Goal: Task Accomplishment & Management: Manage account settings

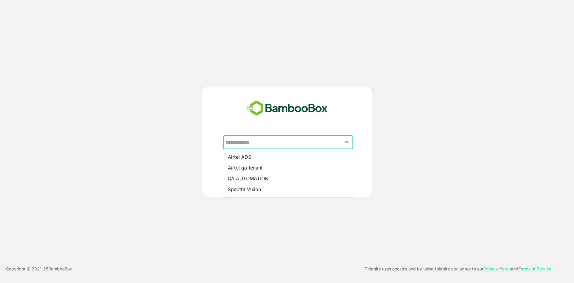
click at [274, 142] on input "text" at bounding box center [288, 141] width 128 height 11
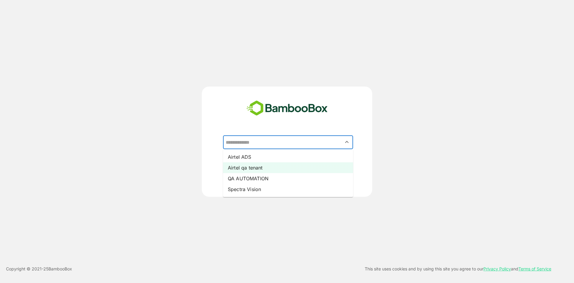
click at [270, 168] on li "Airtel qa tenant" at bounding box center [288, 167] width 130 height 11
type input "**********"
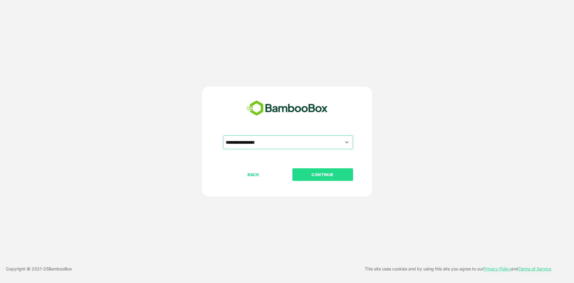
click at [297, 175] on p "CONTINUE" at bounding box center [323, 174] width 60 height 7
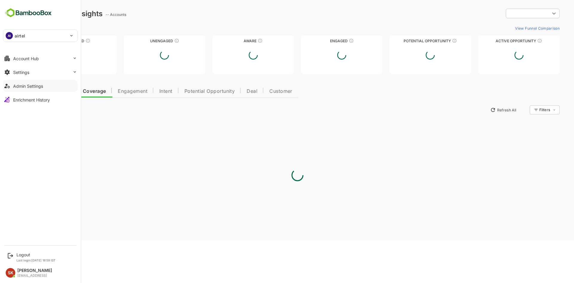
click at [32, 86] on div "Admin Settings" at bounding box center [28, 85] width 30 height 5
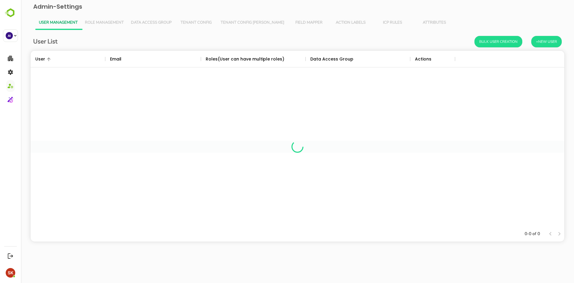
scroll to position [171, 530]
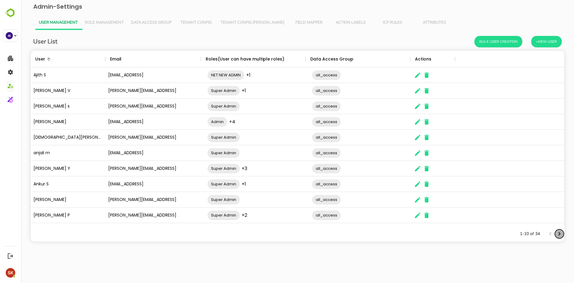
click at [561, 232] on icon "Next page" at bounding box center [559, 233] width 7 height 7
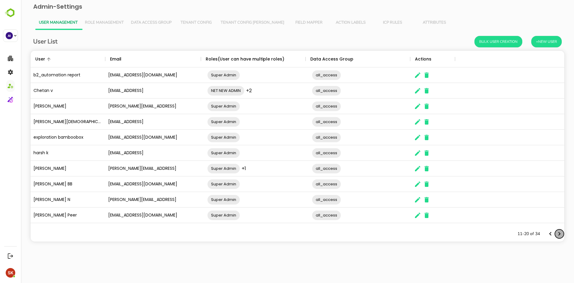
click at [561, 232] on icon "Next page" at bounding box center [559, 233] width 7 height 7
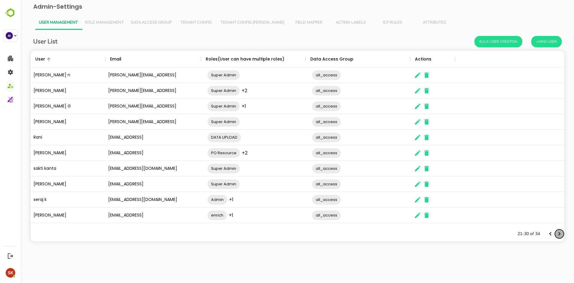
click at [561, 232] on icon "Next page" at bounding box center [559, 233] width 7 height 7
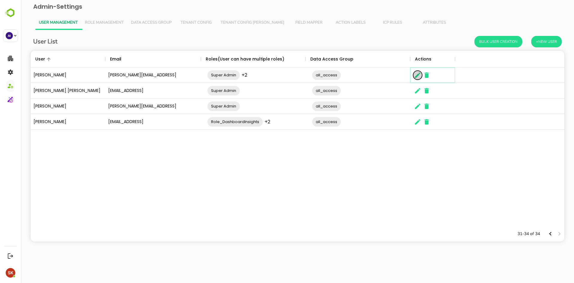
click at [418, 77] on icon "The User Data" at bounding box center [417, 74] width 7 height 7
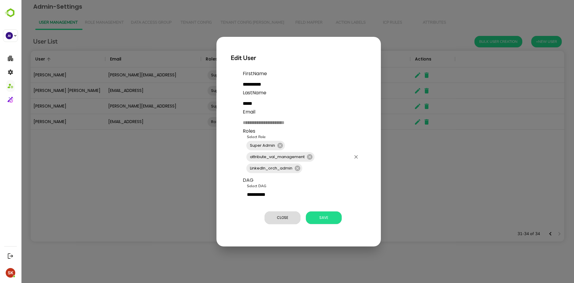
click at [318, 167] on input "Select Role" at bounding box center [327, 167] width 48 height 11
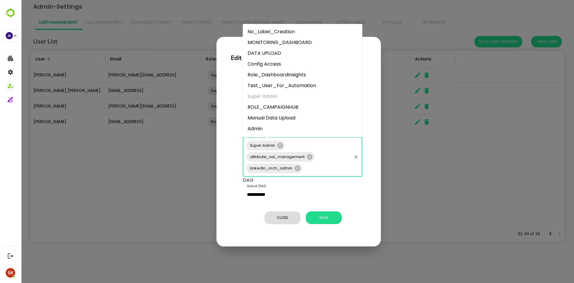
click at [318, 167] on input "Select Role" at bounding box center [327, 167] width 48 height 11
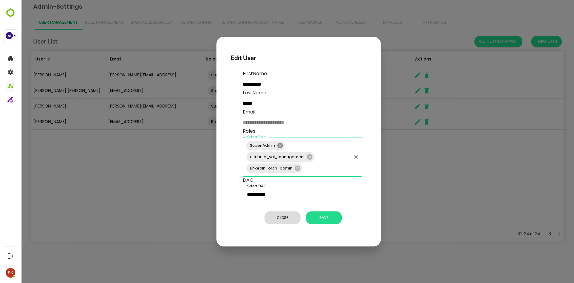
click at [280, 148] on icon at bounding box center [279, 144] width 5 height 5
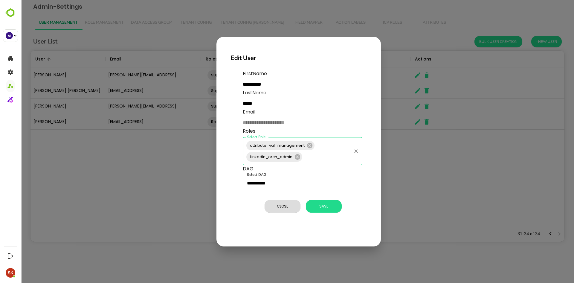
click at [334, 155] on input "Select Role" at bounding box center [327, 156] width 48 height 11
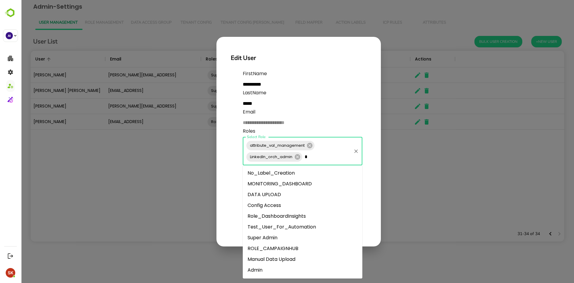
type input "**"
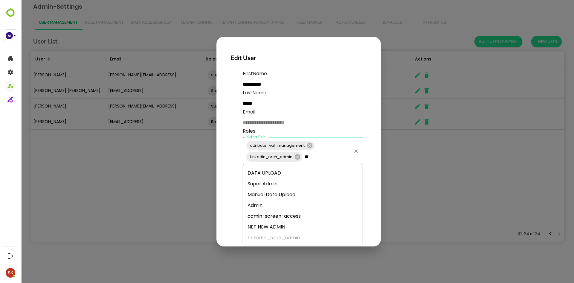
click at [267, 201] on li "Admin" at bounding box center [303, 205] width 120 height 11
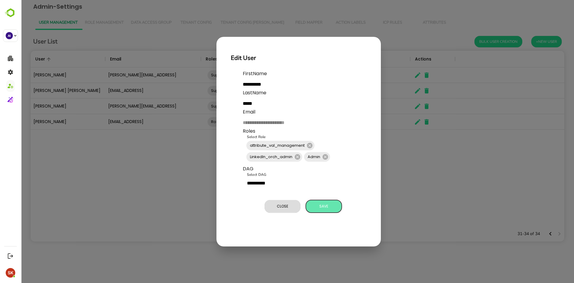
click at [326, 207] on span "Save" at bounding box center [324, 206] width 30 height 8
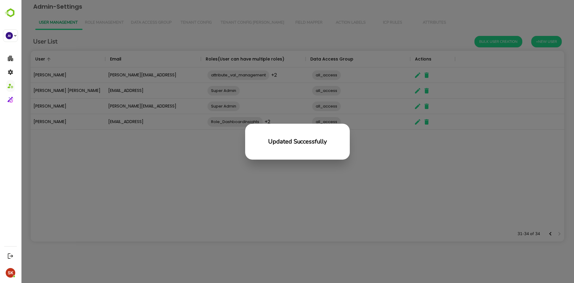
click at [225, 222] on div "Updated Successfully" at bounding box center [297, 141] width 553 height 283
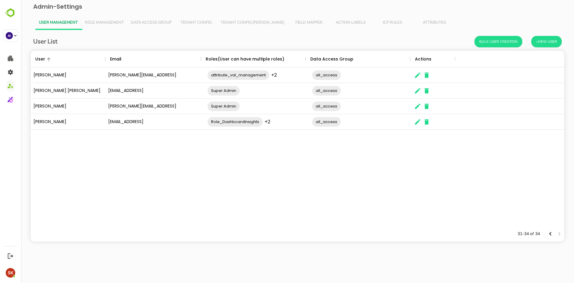
click at [43, 161] on div "[PERSON_NAME] [PERSON_NAME][EMAIL_ADDRESS] attribute_val_management +2 ​ all_ac…" at bounding box center [297, 146] width 534 height 158
click at [106, 19] on button "Role Management" at bounding box center [104, 23] width 46 height 14
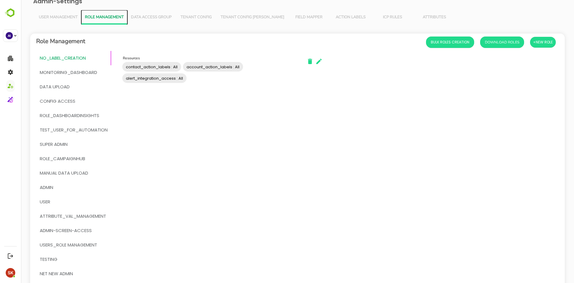
scroll to position [6, 0]
click at [66, 143] on span "Super Admin" at bounding box center [54, 144] width 28 height 8
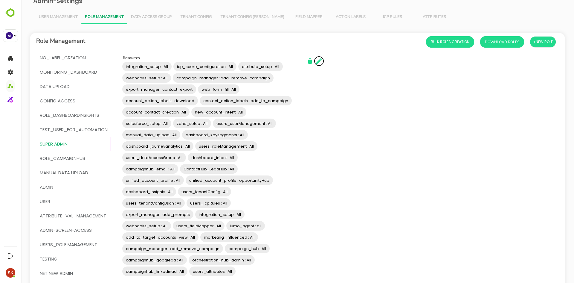
click at [322, 62] on icon "button" at bounding box center [318, 60] width 7 height 7
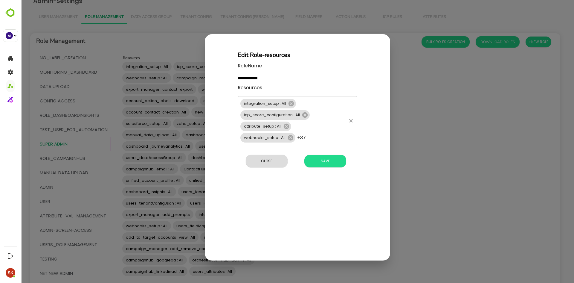
click at [315, 132] on div "integration_setup : All icp_score_configuration : All attribute_setup : All web…" at bounding box center [298, 120] width 120 height 49
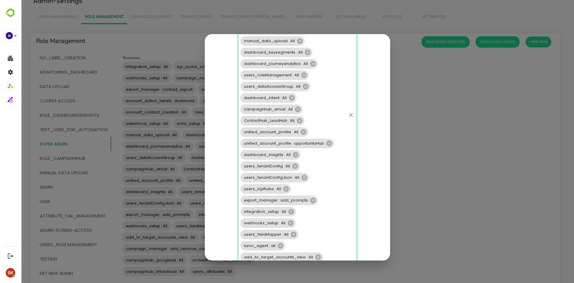
scroll to position [324, 0]
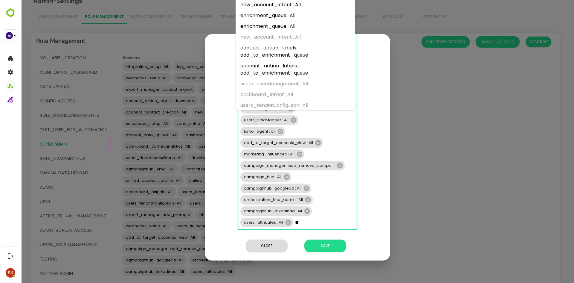
type input "*"
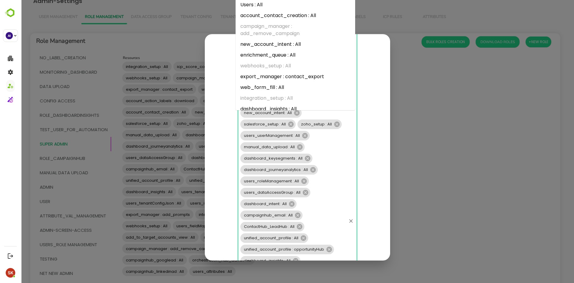
scroll to position [0, 0]
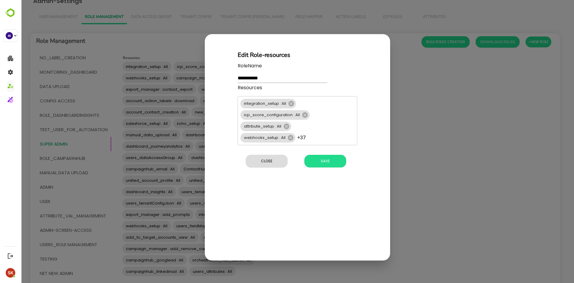
click at [374, 188] on div "**********" at bounding box center [297, 147] width 185 height 226
click at [414, 176] on div "**********" at bounding box center [297, 141] width 553 height 283
click at [271, 161] on span "Close" at bounding box center [267, 161] width 36 height 8
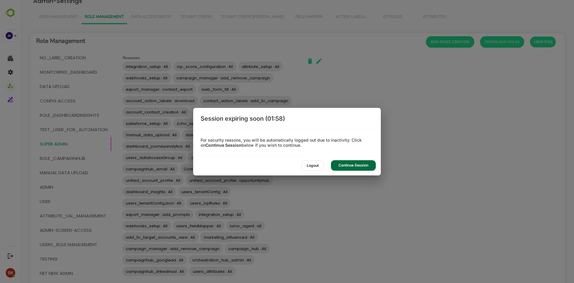
click at [339, 164] on div "Continue Session" at bounding box center [353, 165] width 45 height 10
